Goal: Task Accomplishment & Management: Complete application form

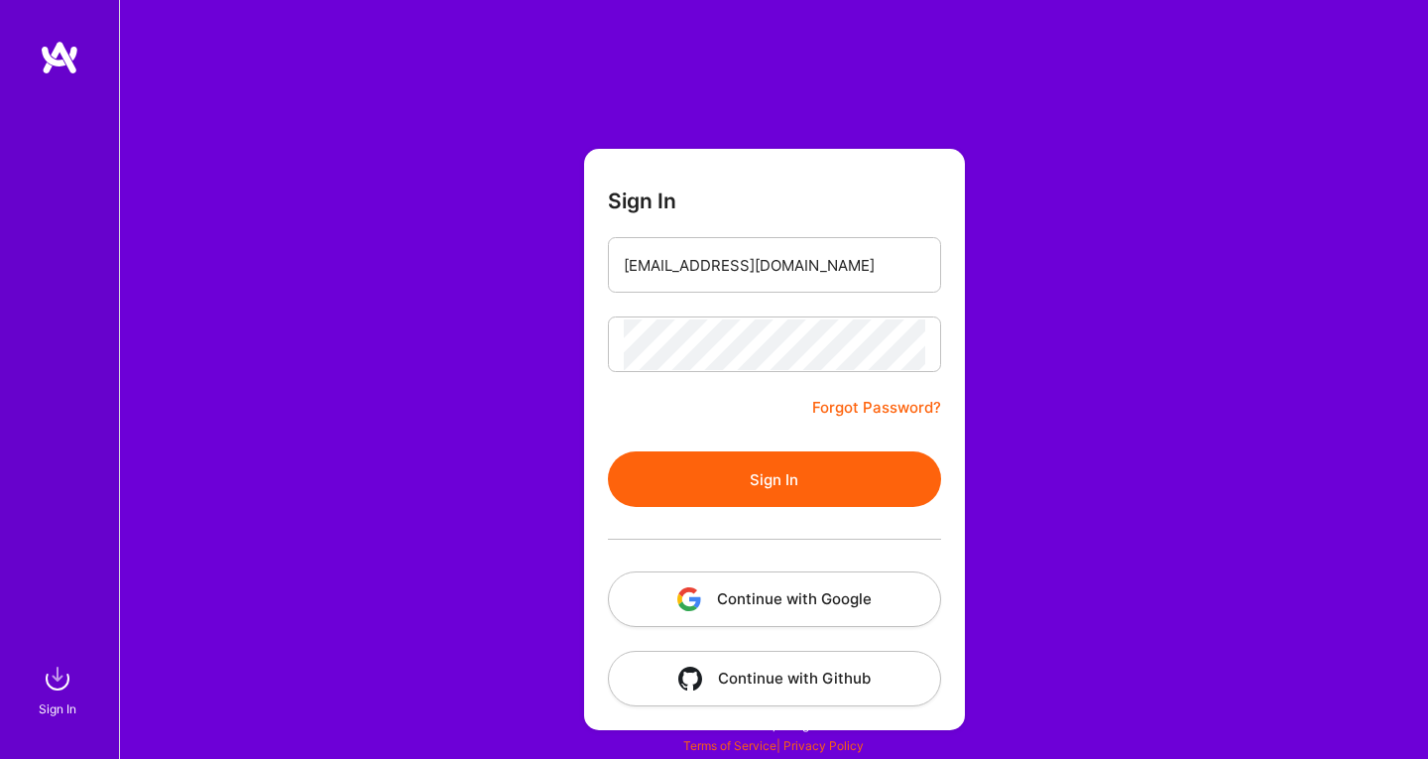
click at [819, 485] on button "Sign In" at bounding box center [774, 479] width 333 height 56
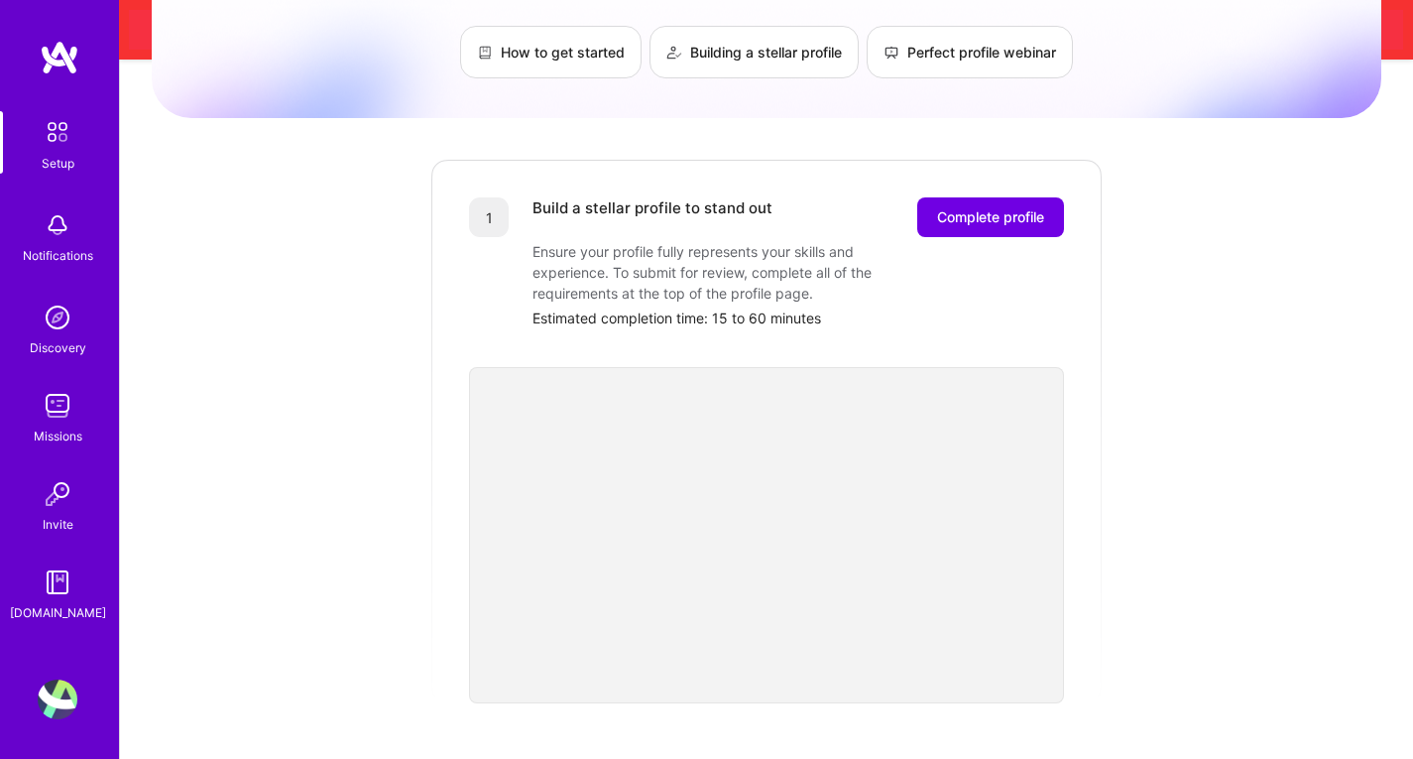
scroll to position [114, 0]
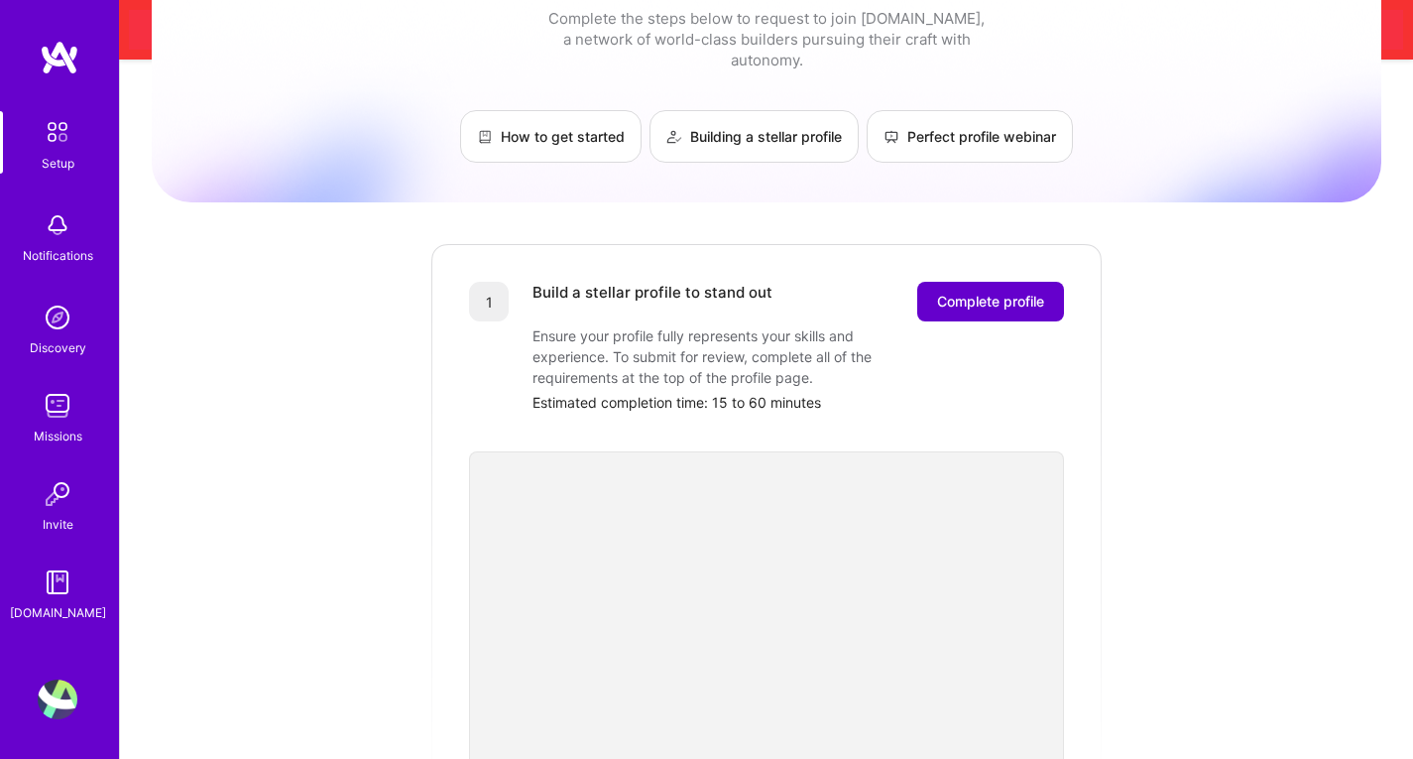
click at [1027, 292] on span "Complete profile" at bounding box center [990, 302] width 107 height 20
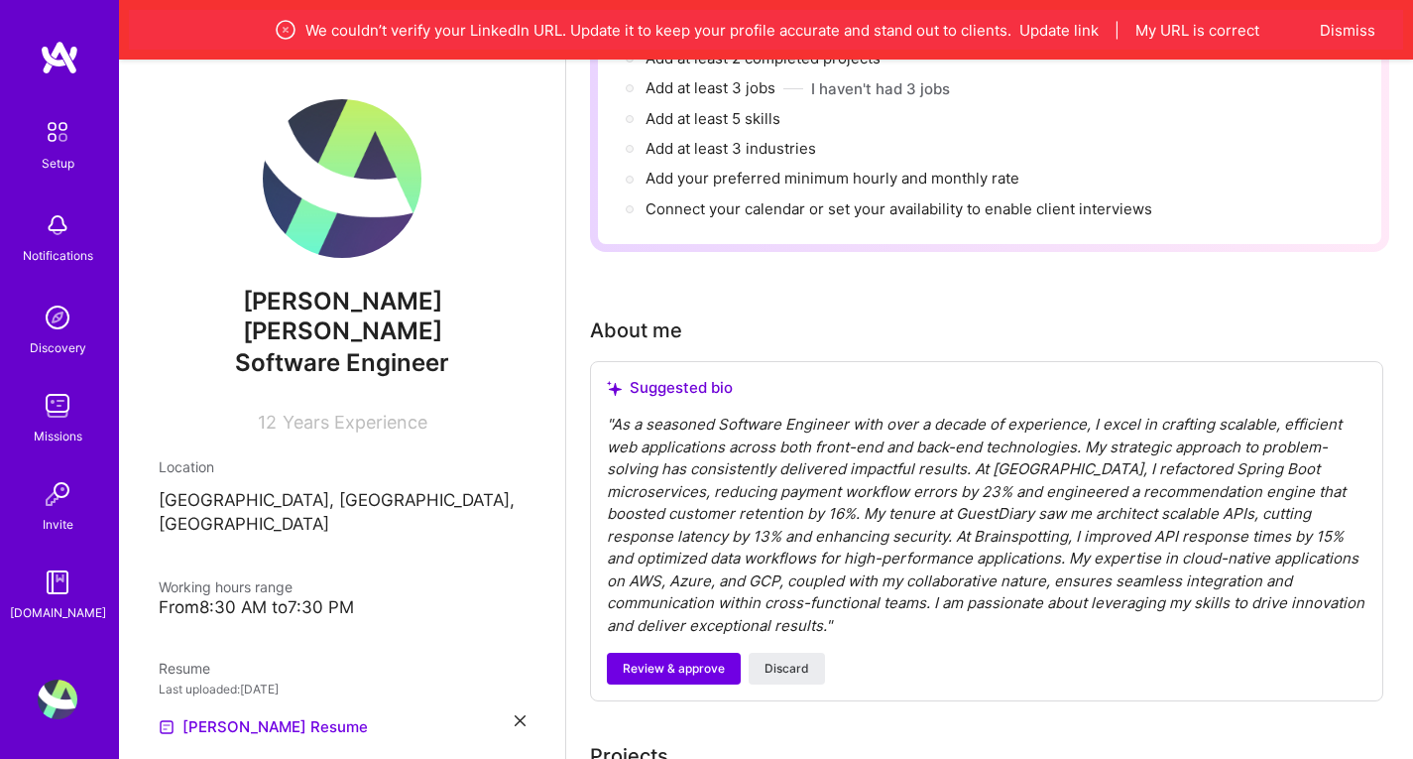
scroll to position [397, 0]
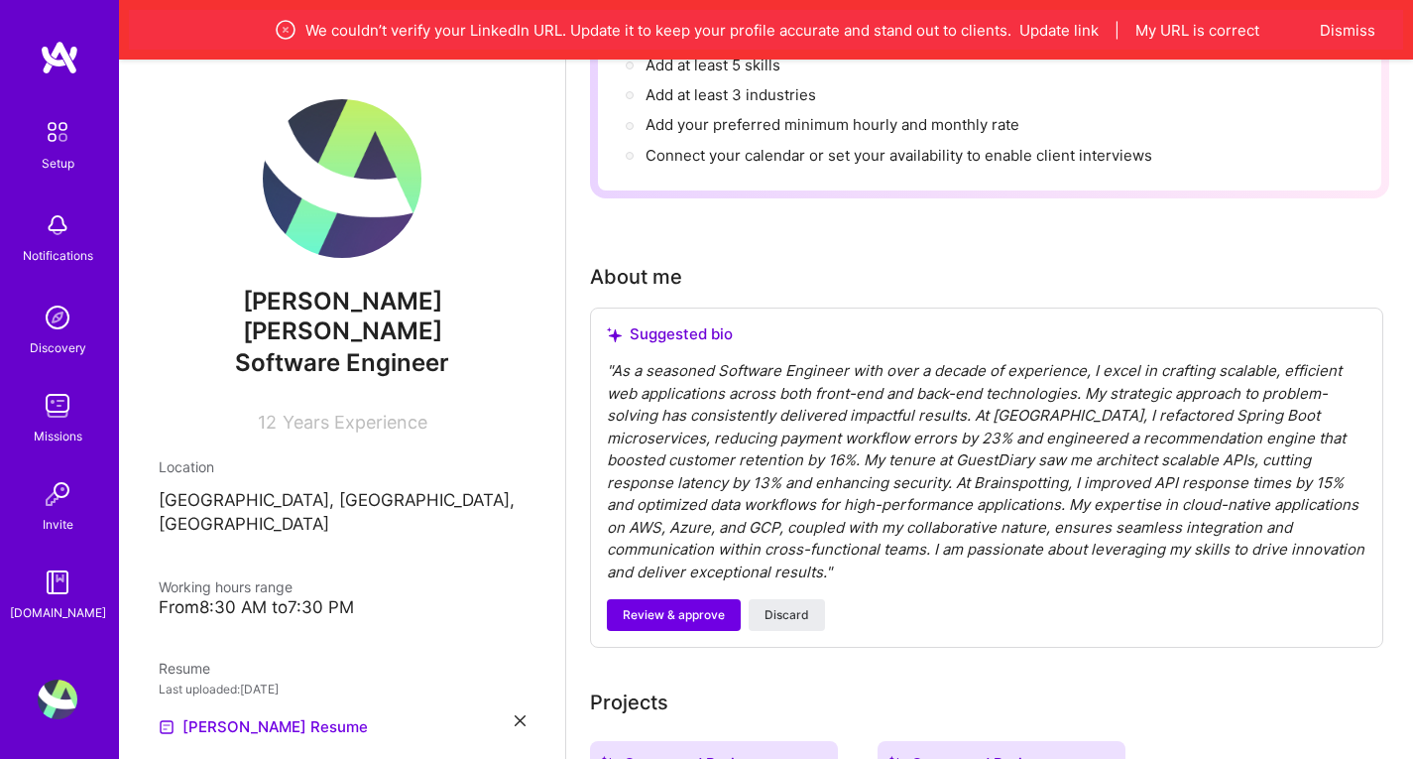
click at [870, 448] on div "" As a seasoned Software Engineer with over a decade of experience, I excel in …" at bounding box center [987, 471] width 760 height 223
click at [865, 465] on div "" As a seasoned Software Engineer with over a decade of experience, I excel in …" at bounding box center [987, 471] width 760 height 223
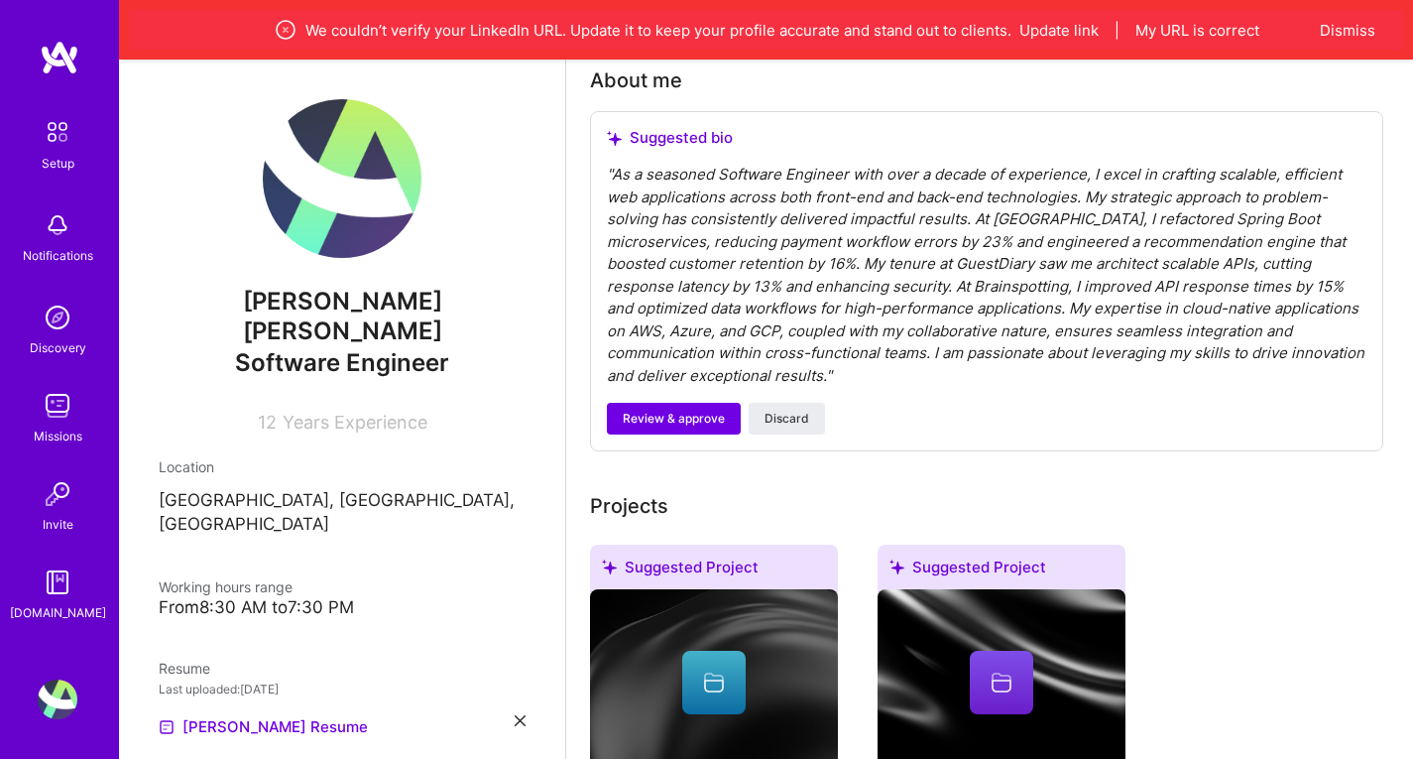
scroll to position [595, 0]
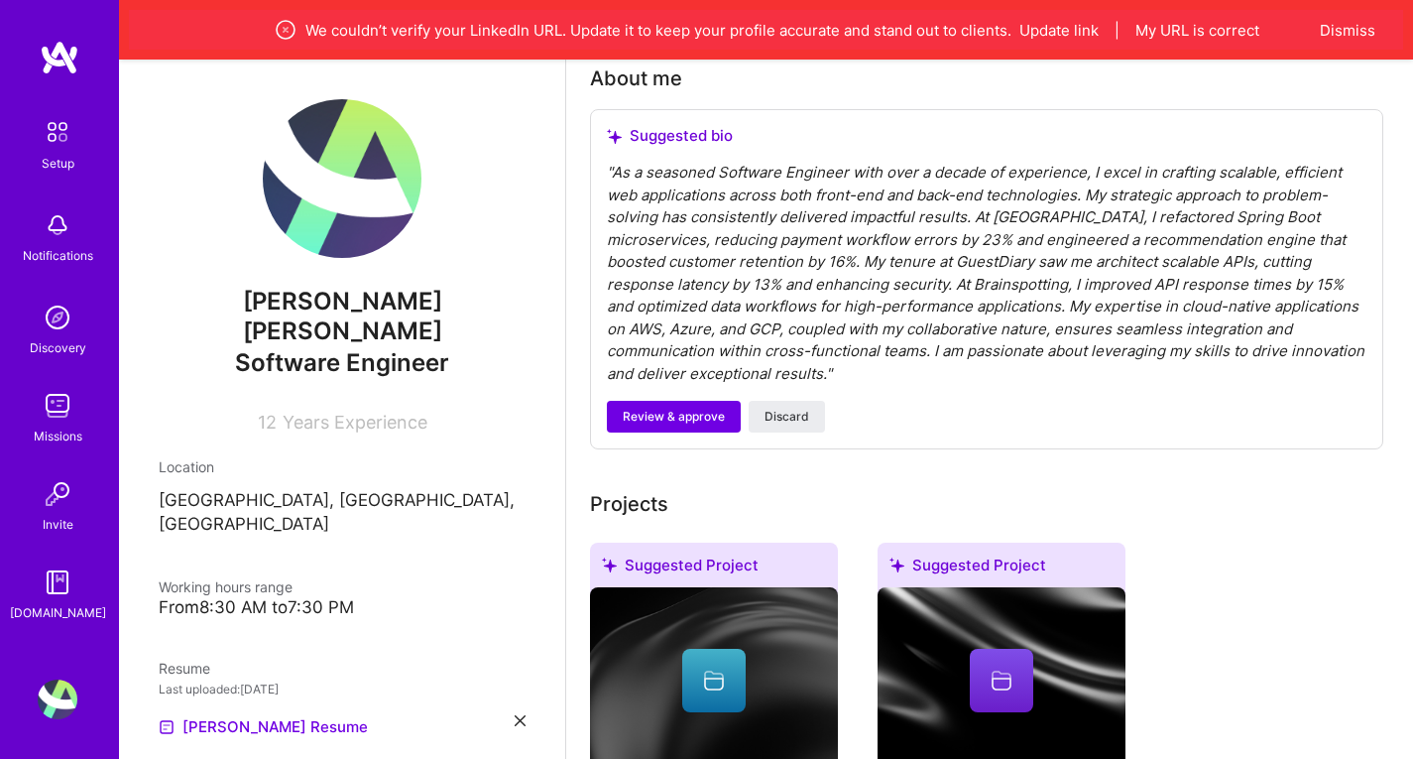
click at [614, 162] on div "" As a seasoned Software Engineer with over a decade of experience, I excel in …" at bounding box center [987, 273] width 760 height 223
drag, startPoint x: 614, startPoint y: 147, endPoint x: 622, endPoint y: 154, distance: 10.5
click at [620, 162] on div "" As a seasoned Software Engineer with over a decade of experience, I excel in …" at bounding box center [987, 273] width 760 height 223
click at [623, 162] on div "" As a seasoned Software Engineer with over a decade of experience, I excel in …" at bounding box center [987, 273] width 760 height 223
click at [618, 162] on div "" As a seasoned Software Engineer with over a decade of experience, I excel in …" at bounding box center [987, 273] width 760 height 223
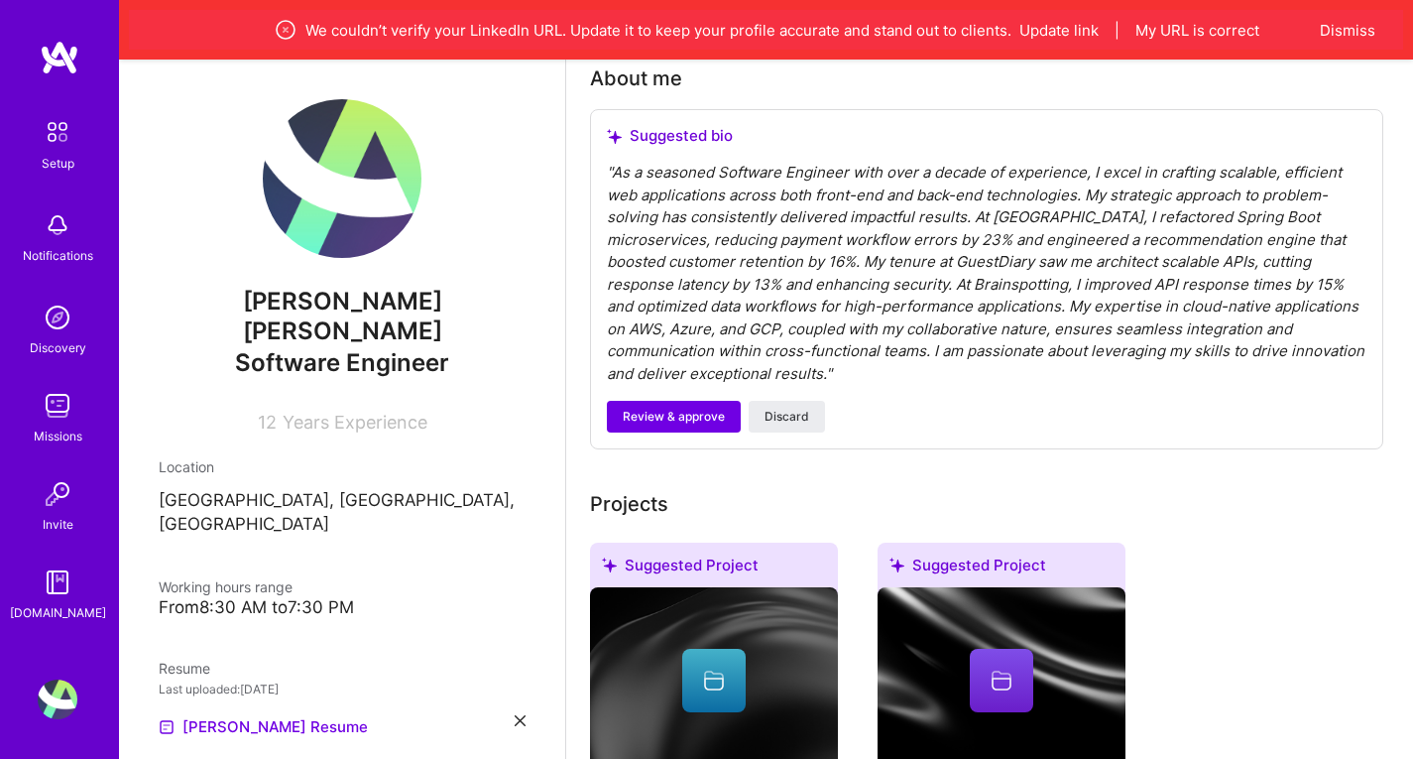
click at [608, 162] on div "" As a seasoned Software Engineer with over a decade of experience, I excel in …" at bounding box center [987, 273] width 760 height 223
click at [610, 162] on div "" As a seasoned Software Engineer with over a decade of experience, I excel in …" at bounding box center [987, 273] width 760 height 223
click at [616, 162] on div "" As a seasoned Software Engineer with over a decade of experience, I excel in …" at bounding box center [987, 273] width 760 height 223
click at [615, 162] on div "" As a seasoned Software Engineer with over a decade of experience, I excel in …" at bounding box center [987, 273] width 760 height 223
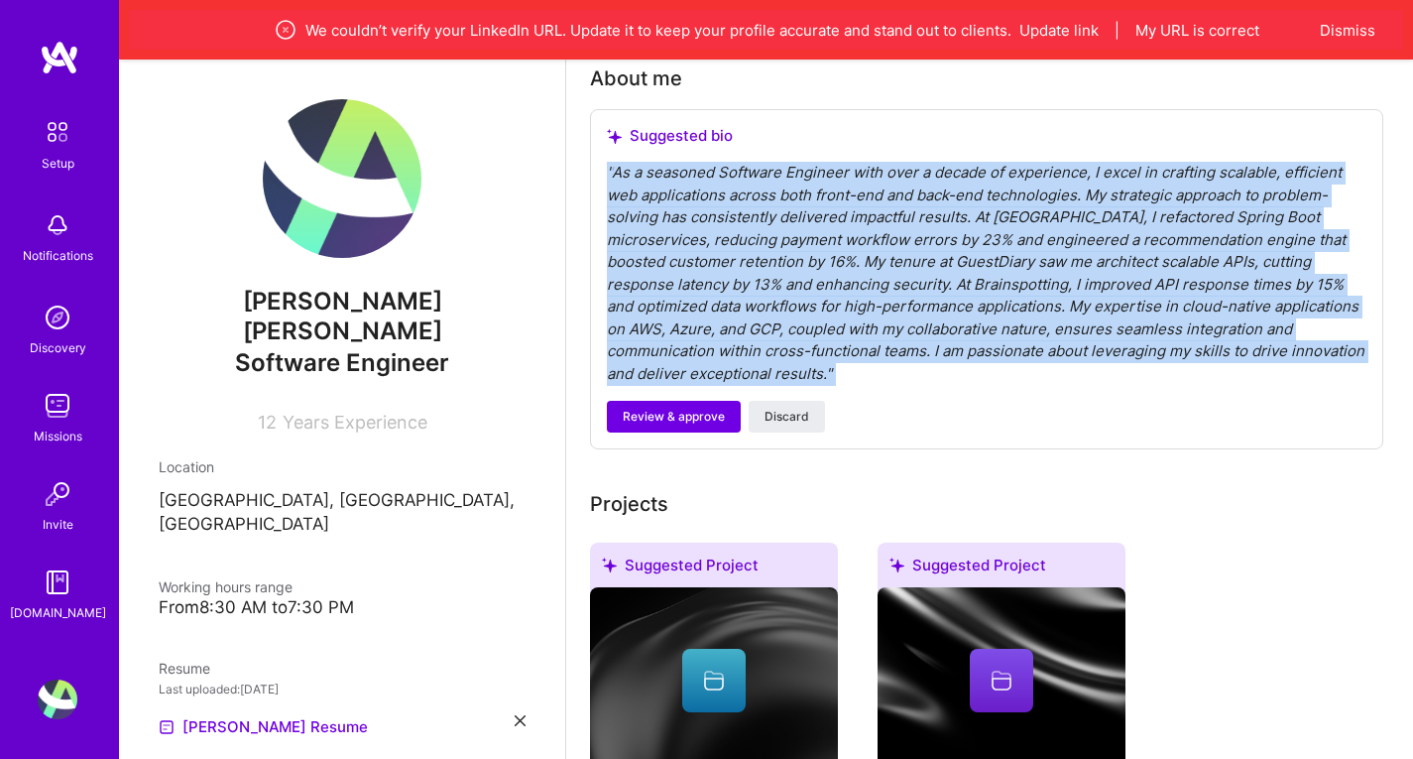
click at [618, 162] on div "" As a seasoned Software Engineer with over a decade of experience, I excel in …" at bounding box center [987, 273] width 760 height 223
click at [703, 174] on div "" As a seasoned Software Engineer with over a decade of experience, I excel in …" at bounding box center [987, 273] width 760 height 223
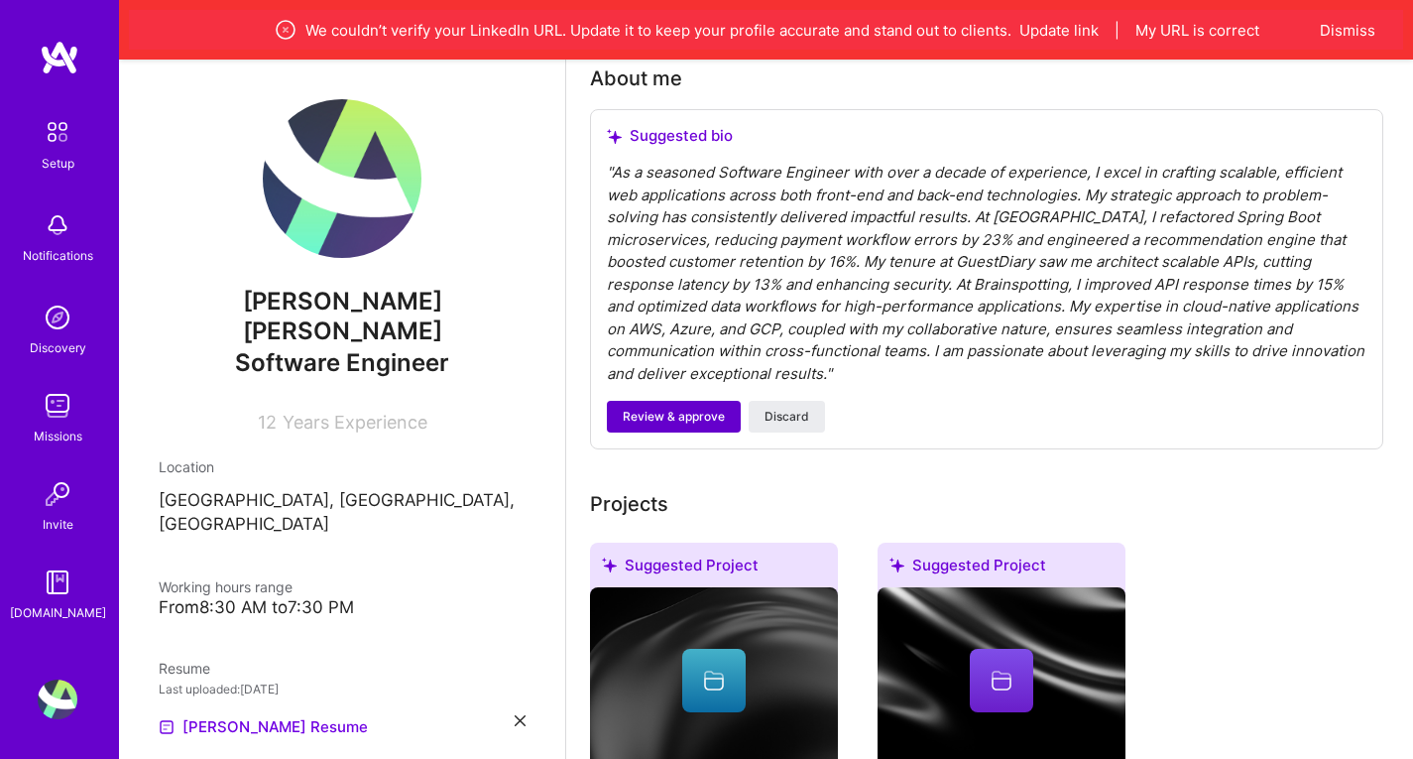
click at [700, 408] on span "Review & approve" at bounding box center [674, 417] width 102 height 18
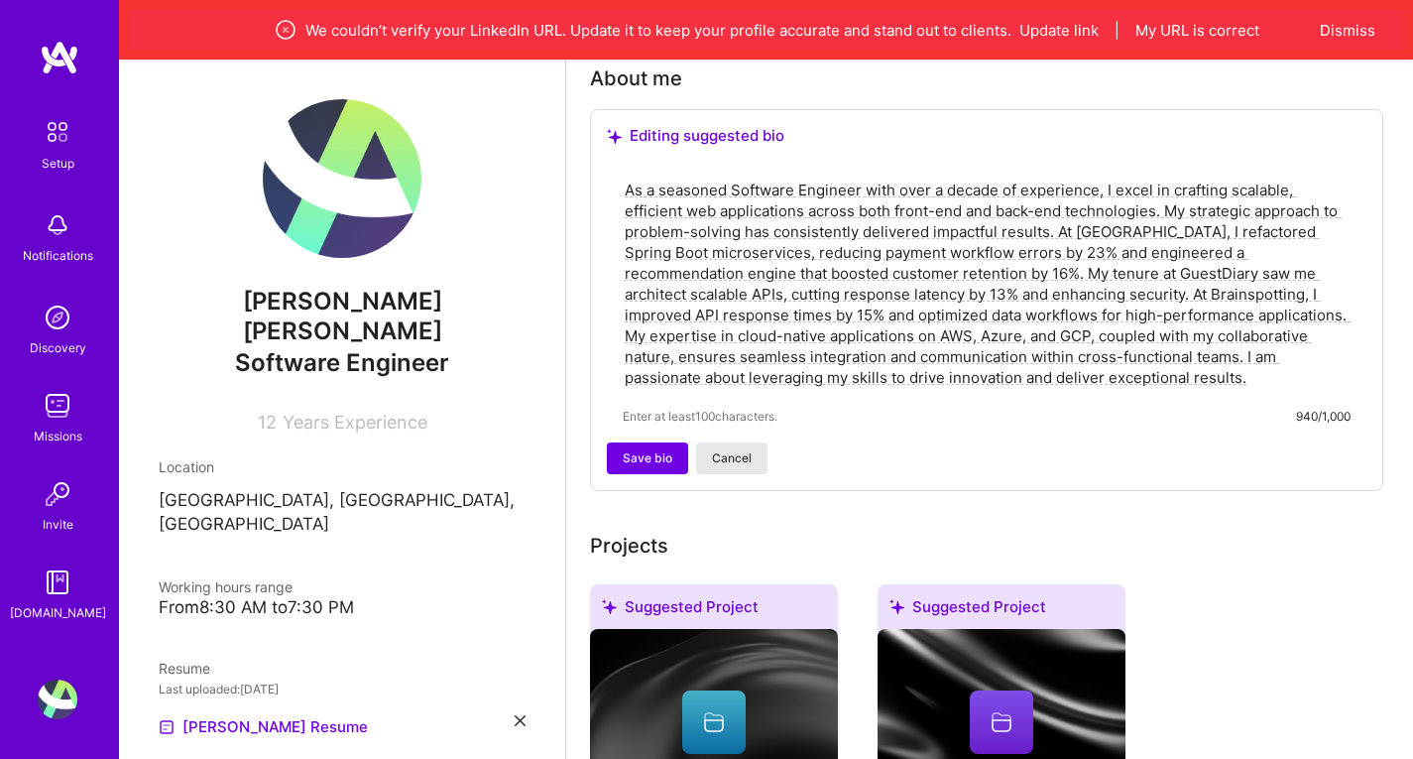
click at [727, 449] on span "Cancel" at bounding box center [732, 458] width 40 height 18
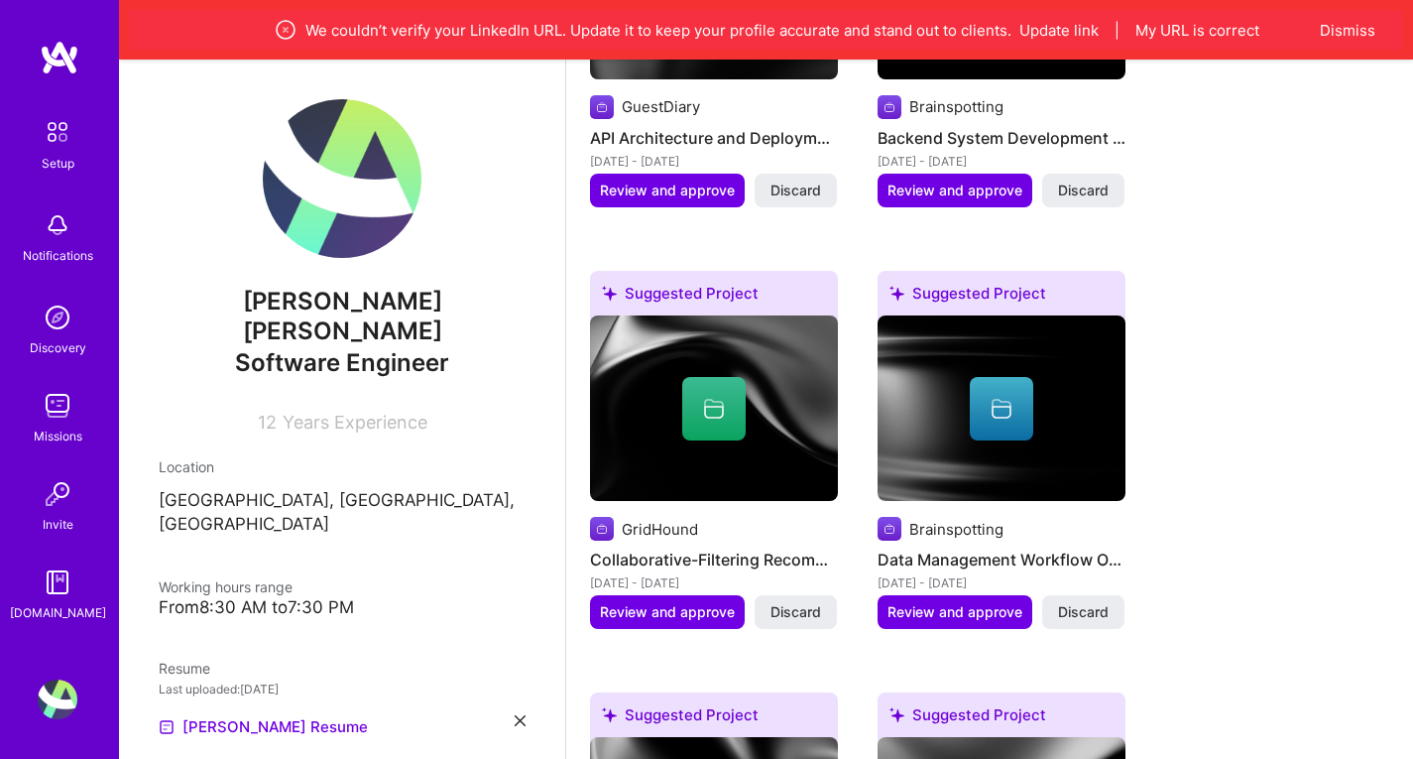
scroll to position [1388, 0]
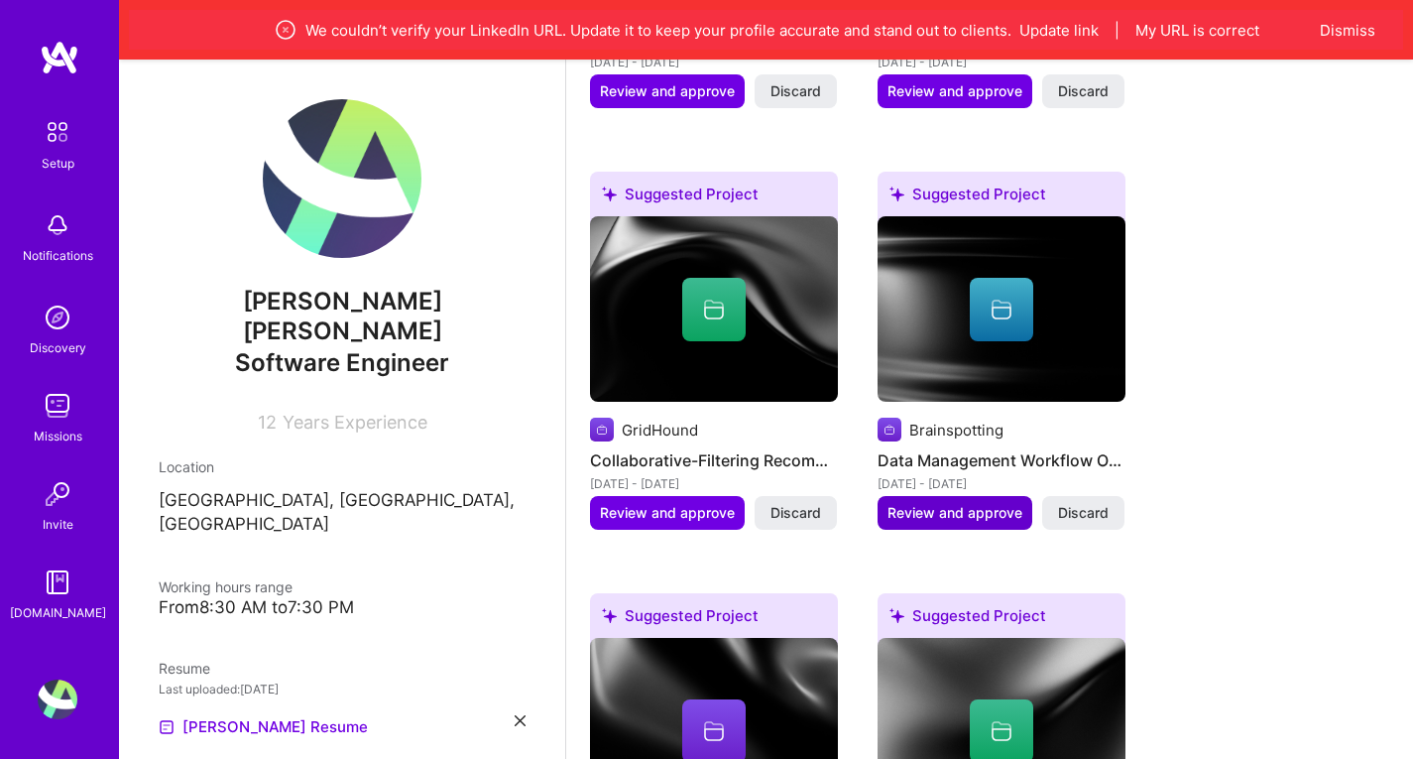
click at [950, 503] on span "Review and approve" at bounding box center [955, 513] width 135 height 20
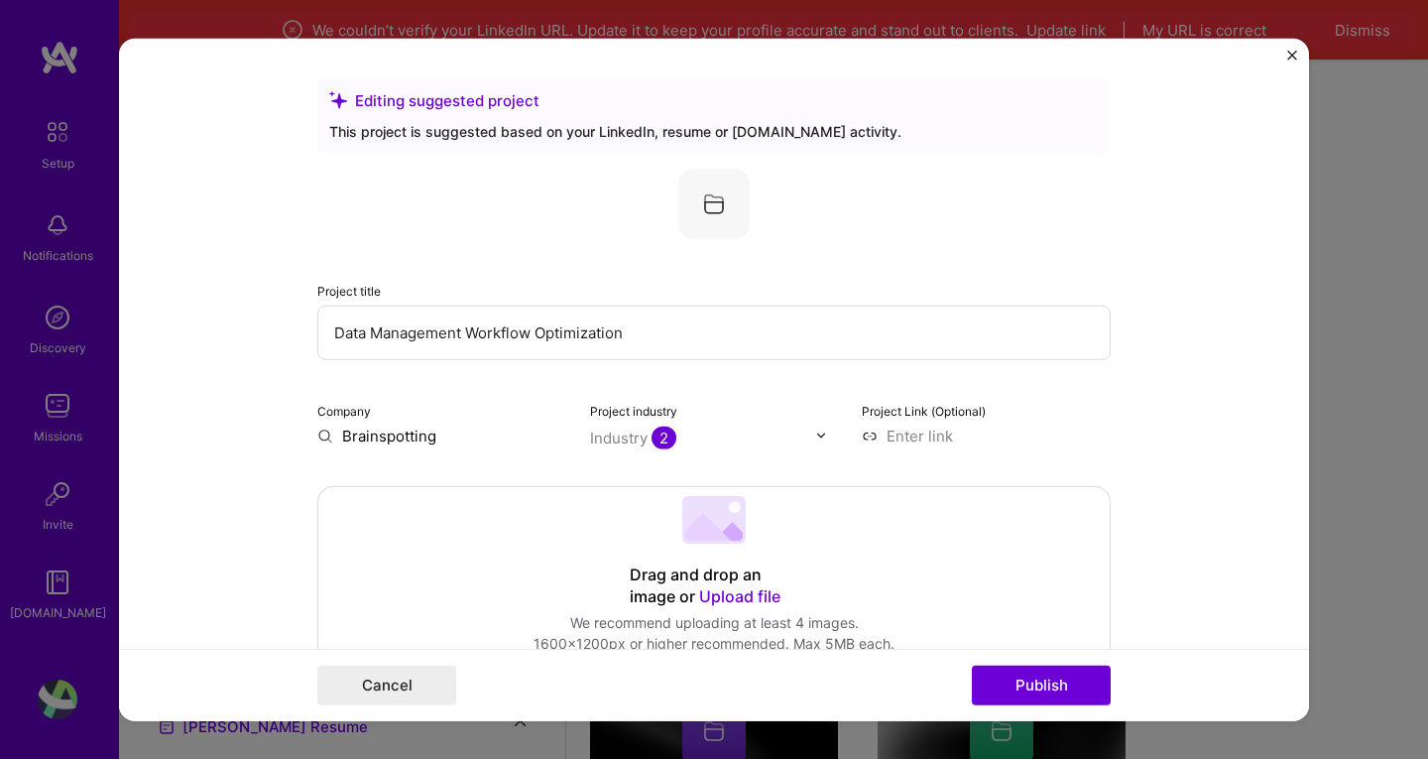
click at [1348, 515] on div "Editing suggested project This project is suggested based on your LinkedIn, res…" at bounding box center [714, 379] width 1428 height 759
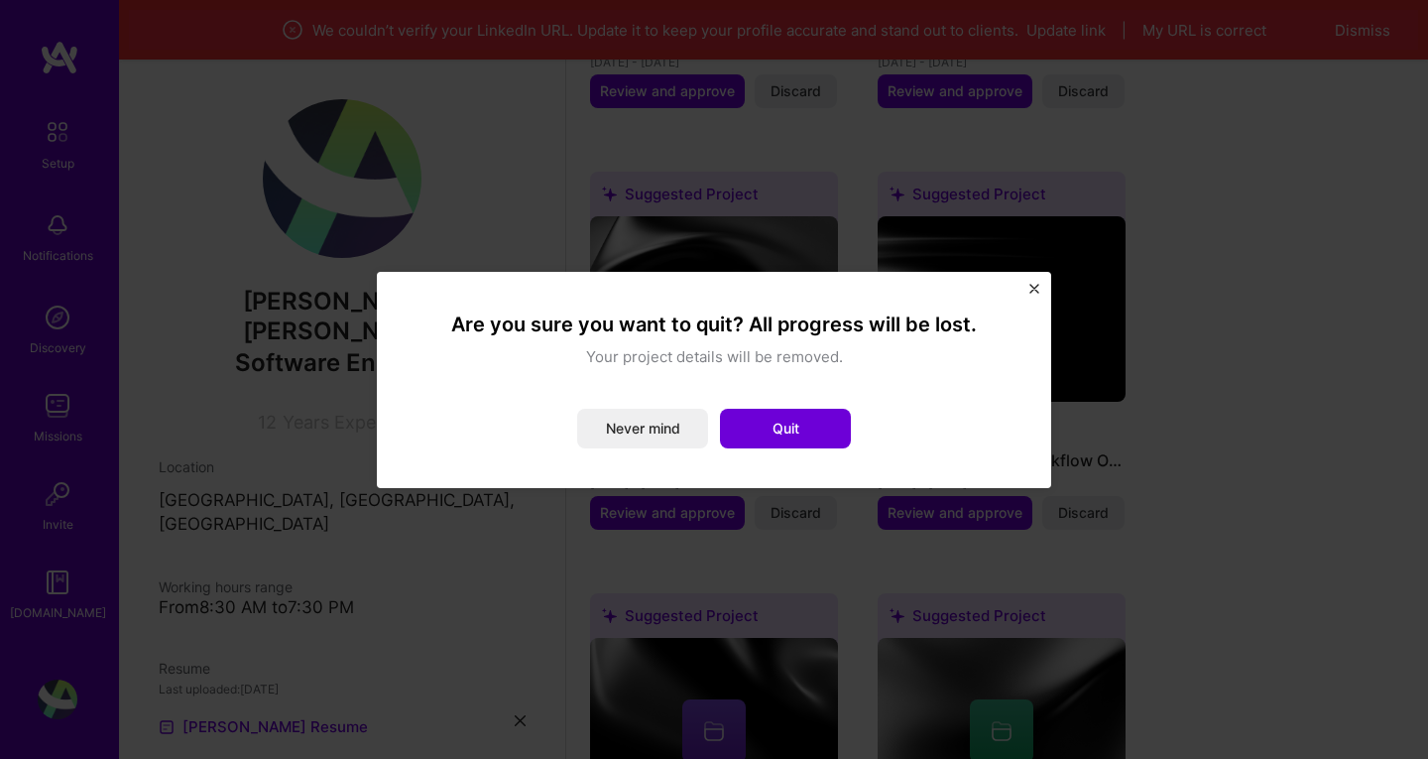
click at [1037, 288] on img "Close" at bounding box center [1034, 289] width 10 height 10
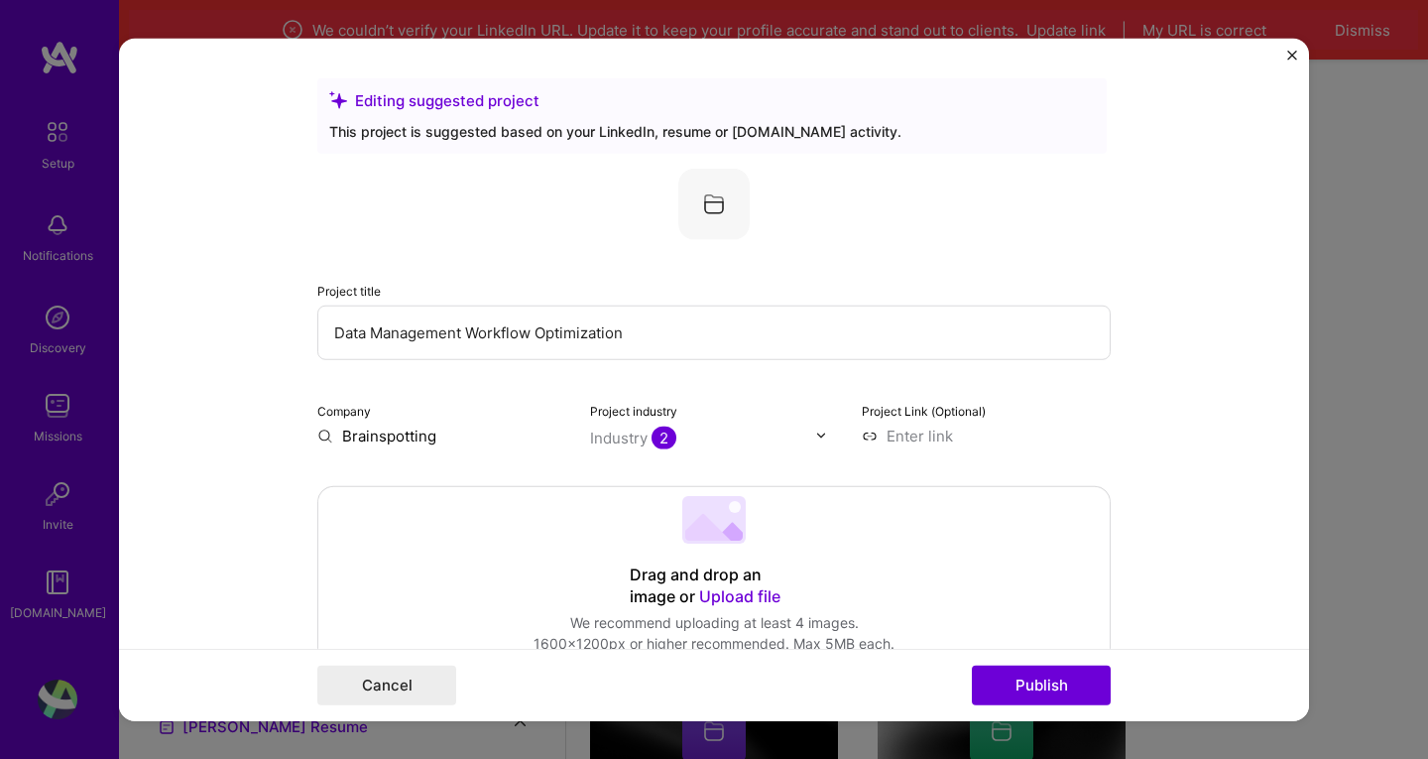
click at [1291, 52] on img "Close" at bounding box center [1292, 55] width 10 height 10
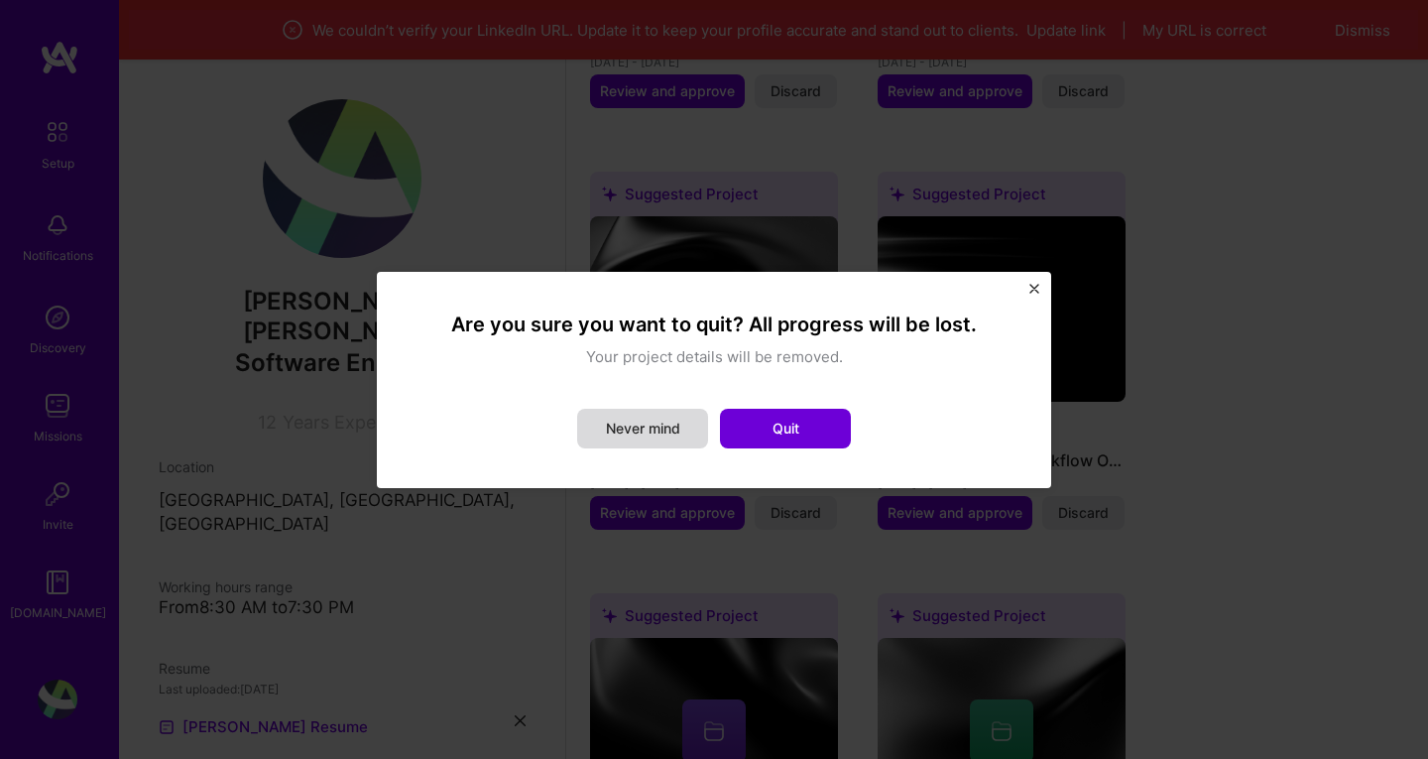
click at [634, 425] on button "Never mind" at bounding box center [642, 429] width 131 height 40
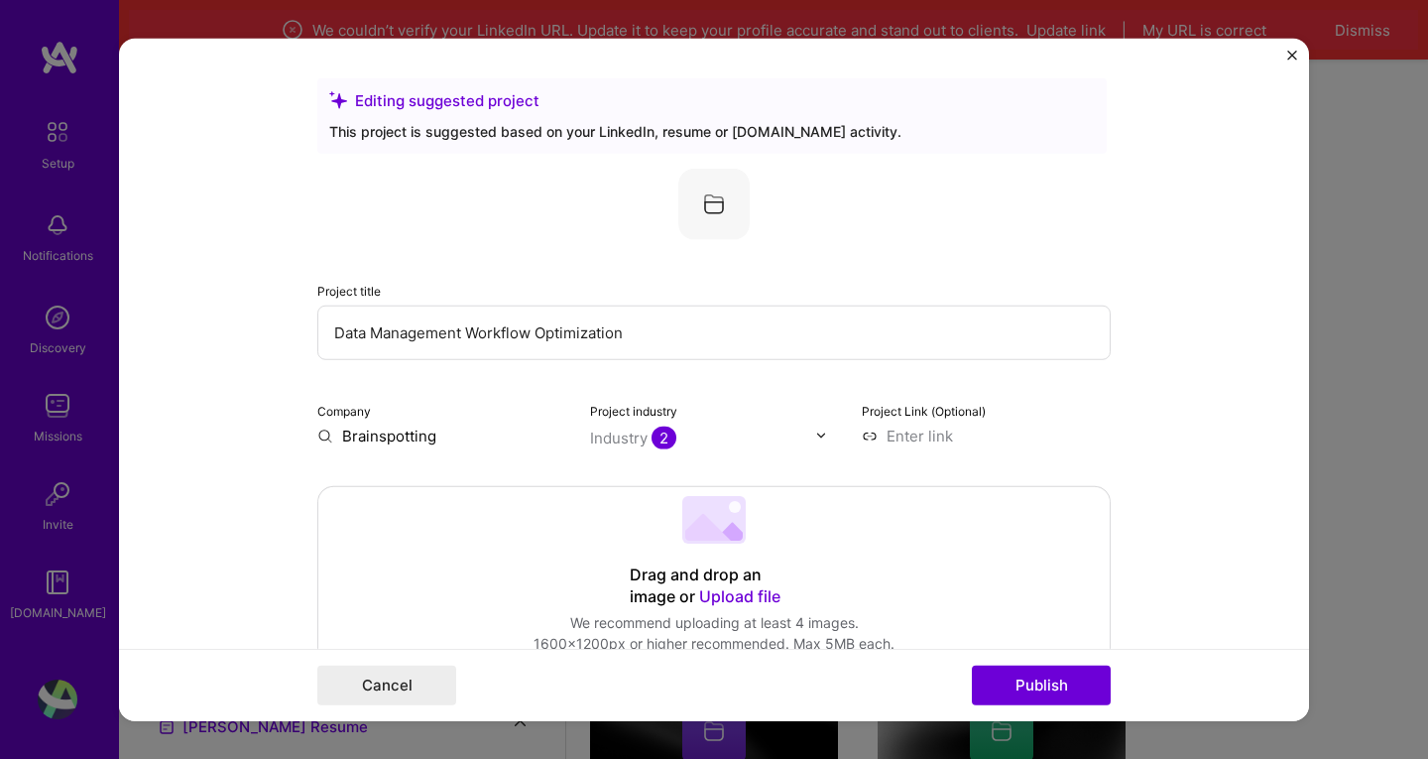
click at [1286, 55] on form "Editing suggested project This project is suggested based on your LinkedIn, res…" at bounding box center [714, 379] width 1190 height 683
click at [1294, 55] on img "Close" at bounding box center [1292, 55] width 10 height 10
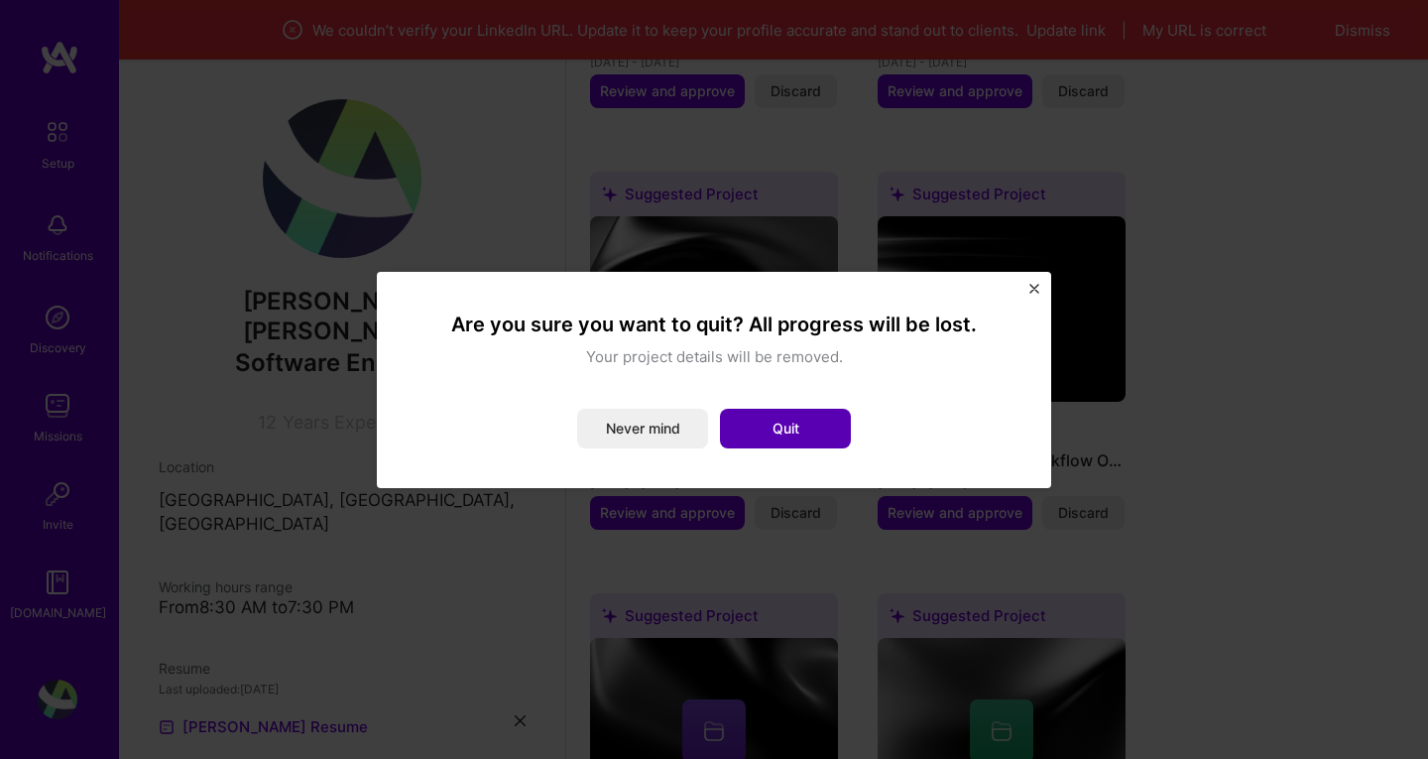
click at [804, 409] on button "Quit" at bounding box center [785, 429] width 131 height 40
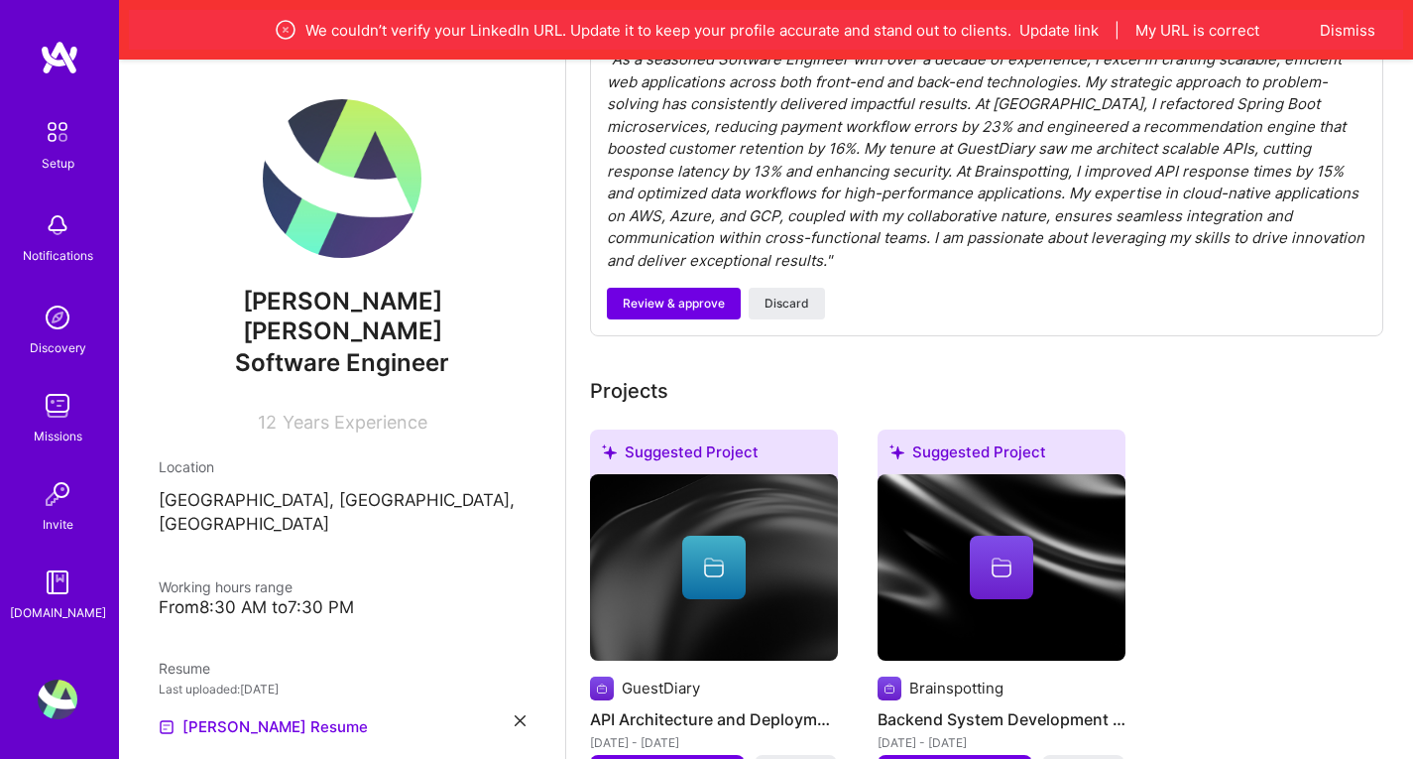
scroll to position [713, 0]
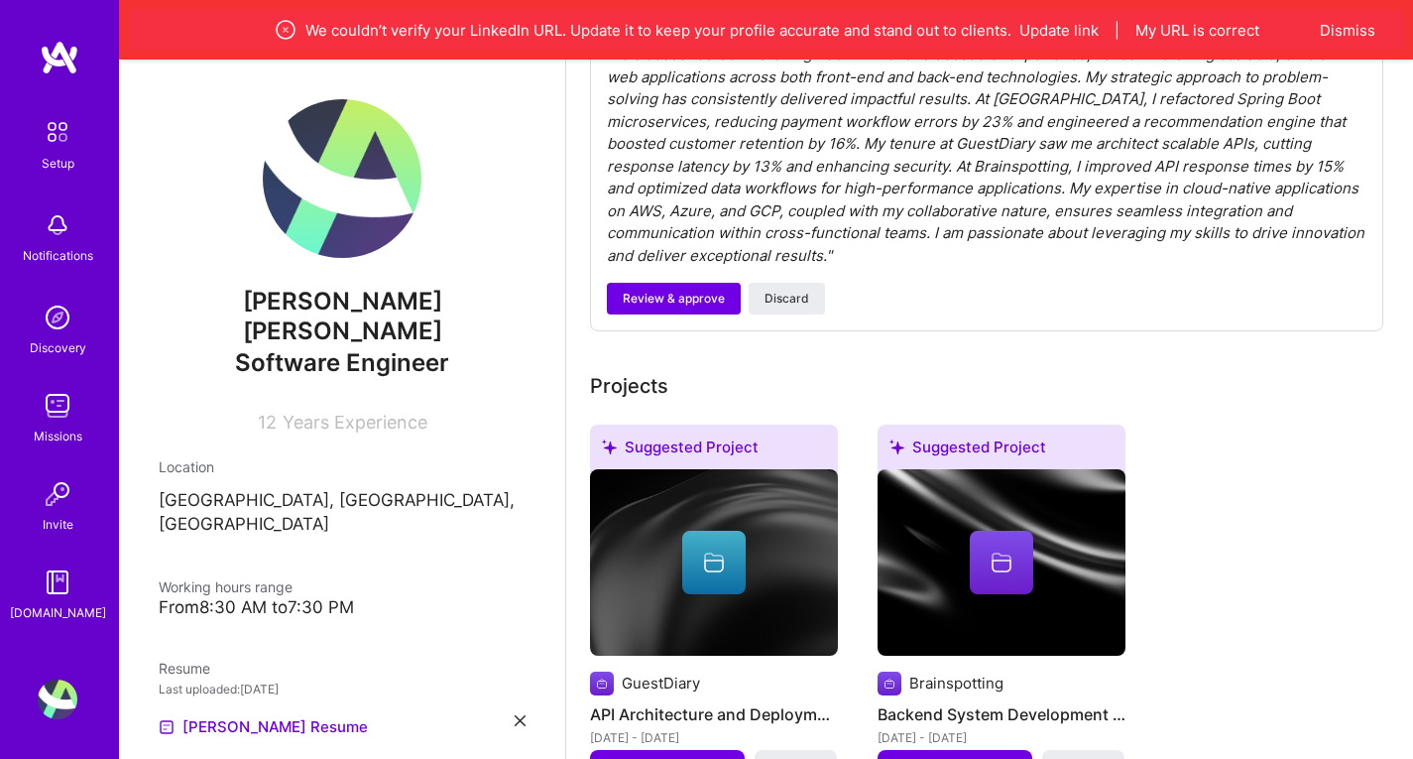
click at [321, 489] on p "[GEOGRAPHIC_DATA], [GEOGRAPHIC_DATA], [GEOGRAPHIC_DATA]" at bounding box center [342, 513] width 367 height 48
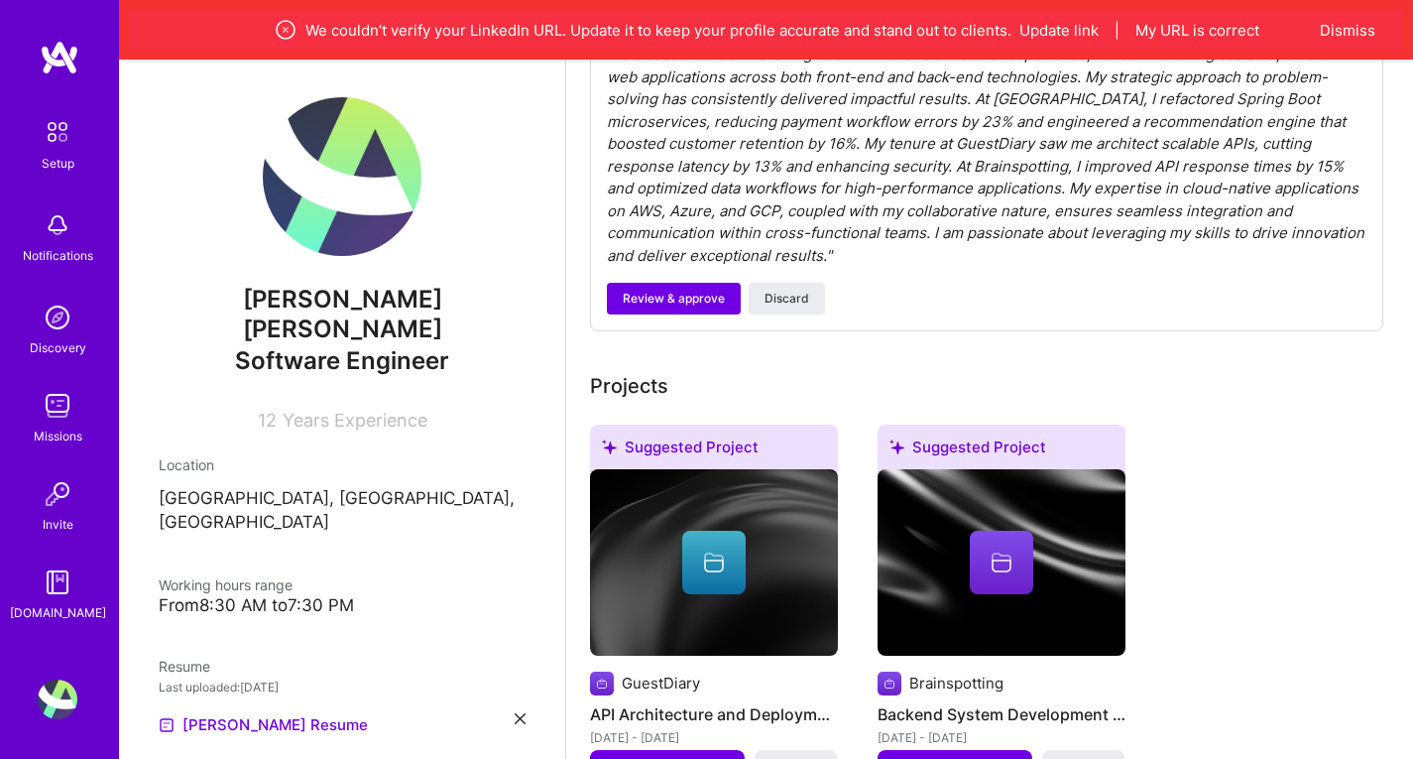
scroll to position [0, 0]
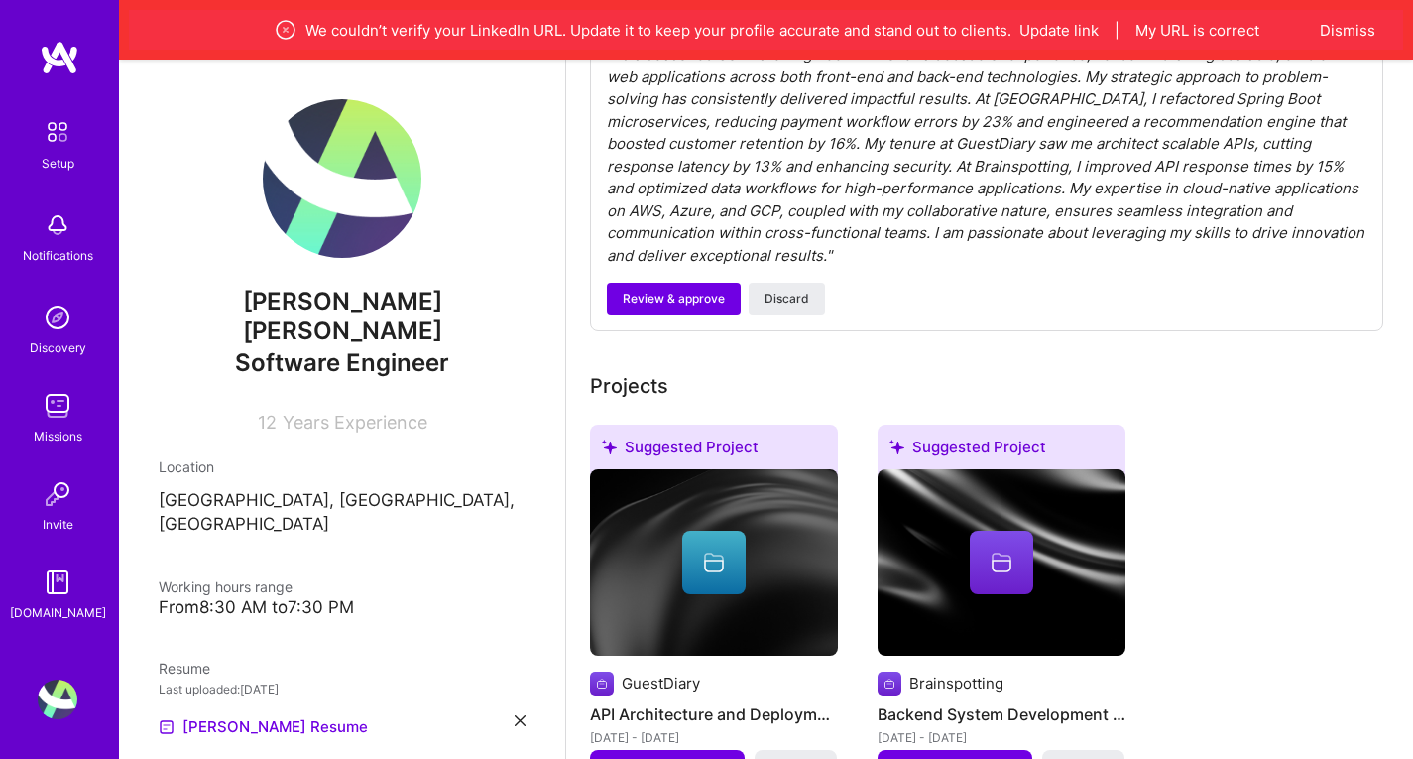
click at [416, 489] on p "[GEOGRAPHIC_DATA], [GEOGRAPHIC_DATA], [GEOGRAPHIC_DATA]" at bounding box center [342, 513] width 367 height 48
click at [409, 489] on p "[GEOGRAPHIC_DATA], [GEOGRAPHIC_DATA], [GEOGRAPHIC_DATA]" at bounding box center [342, 513] width 367 height 48
drag, startPoint x: 409, startPoint y: 473, endPoint x: 374, endPoint y: 460, distance: 37.0
click at [374, 489] on p "[GEOGRAPHIC_DATA], [GEOGRAPHIC_DATA], [GEOGRAPHIC_DATA]" at bounding box center [342, 513] width 367 height 48
click at [339, 293] on span "[PERSON_NAME] [PERSON_NAME]" at bounding box center [342, 316] width 367 height 59
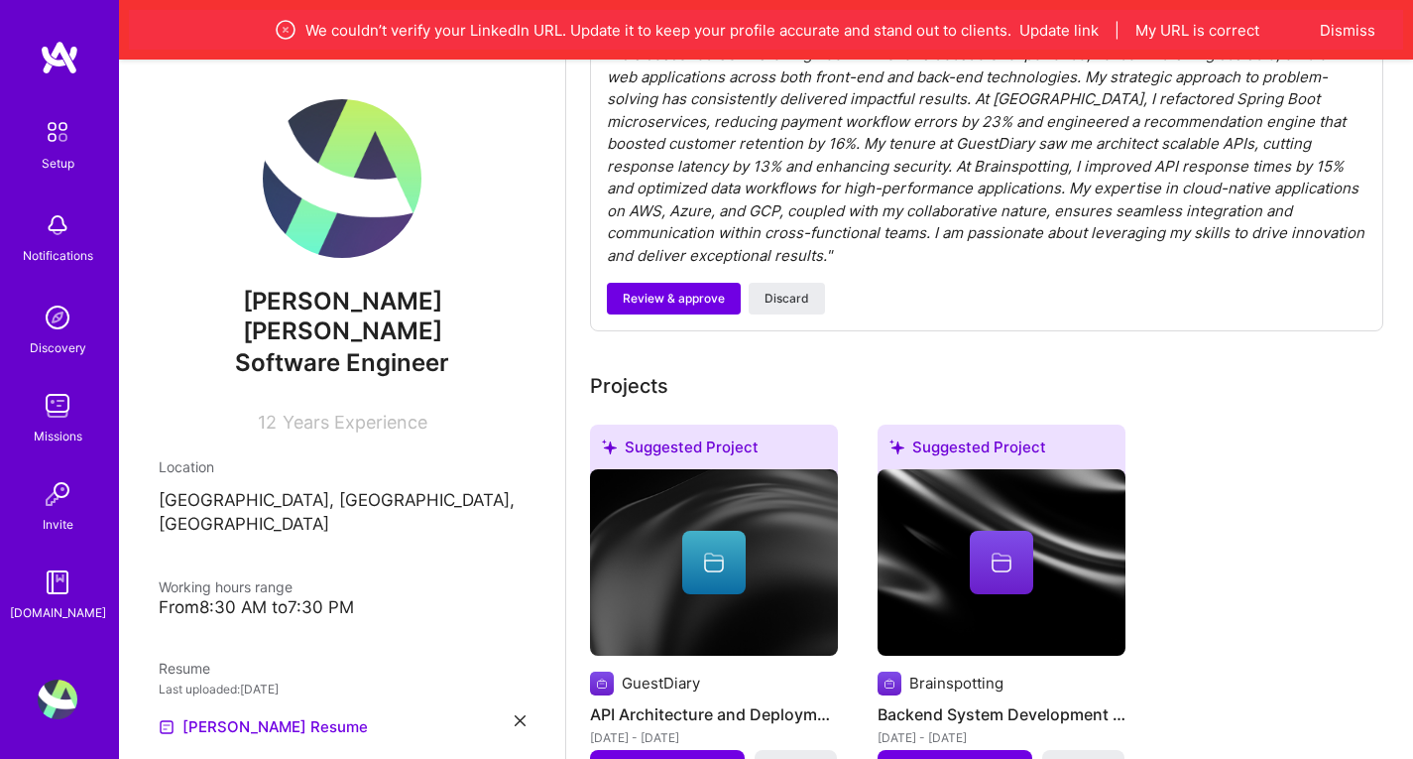
click at [344, 237] on img at bounding box center [342, 178] width 159 height 159
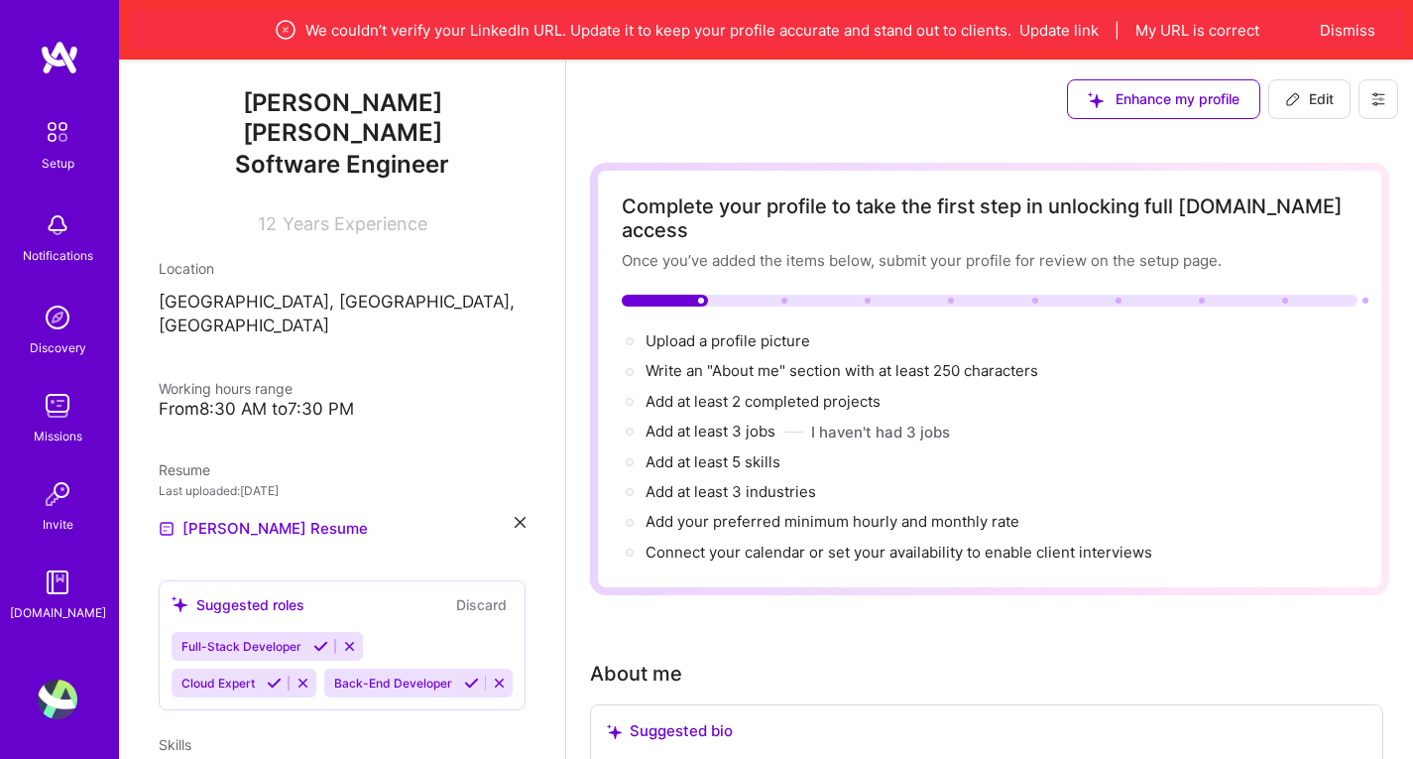
click at [1298, 99] on icon at bounding box center [1293, 99] width 16 height 16
select select "US"
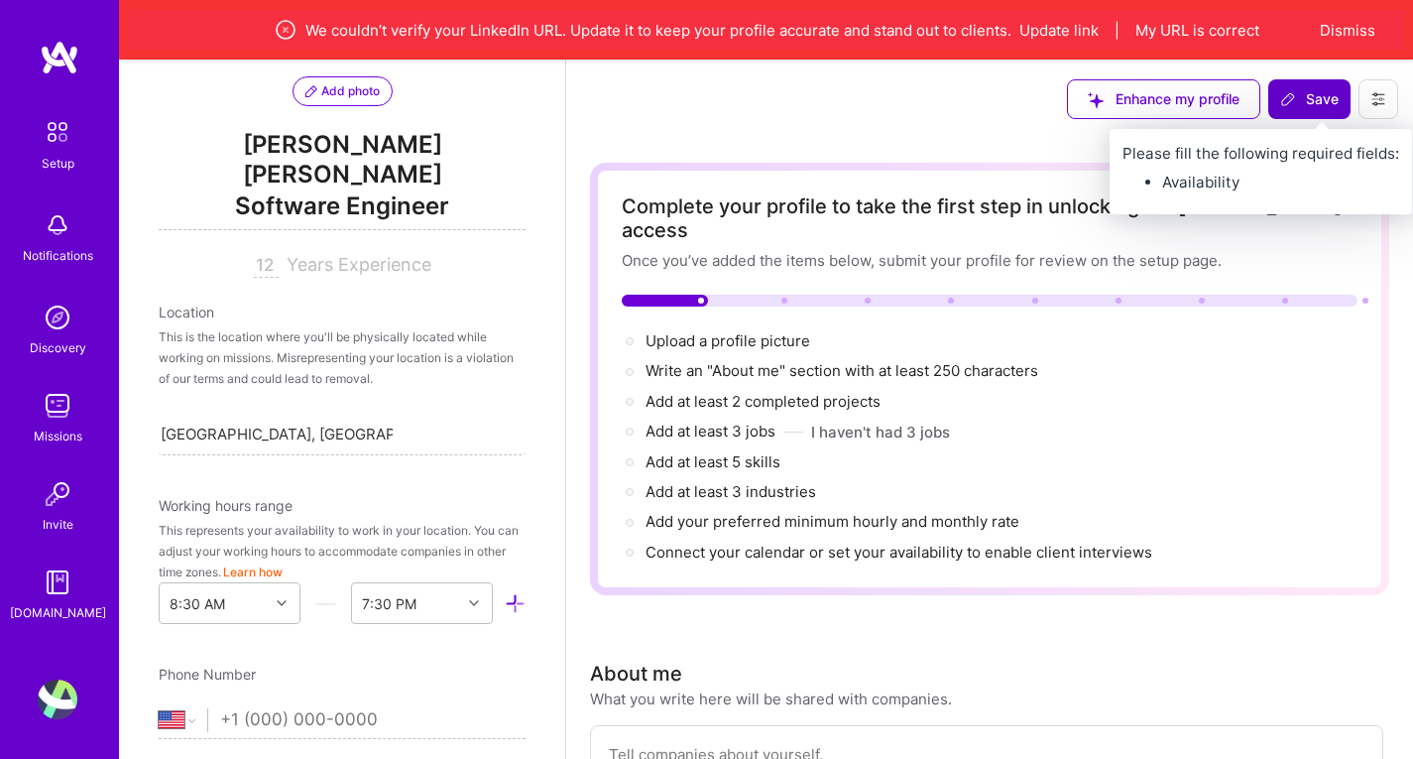
scroll to position [799, 0]
